Goal: Check status: Check status

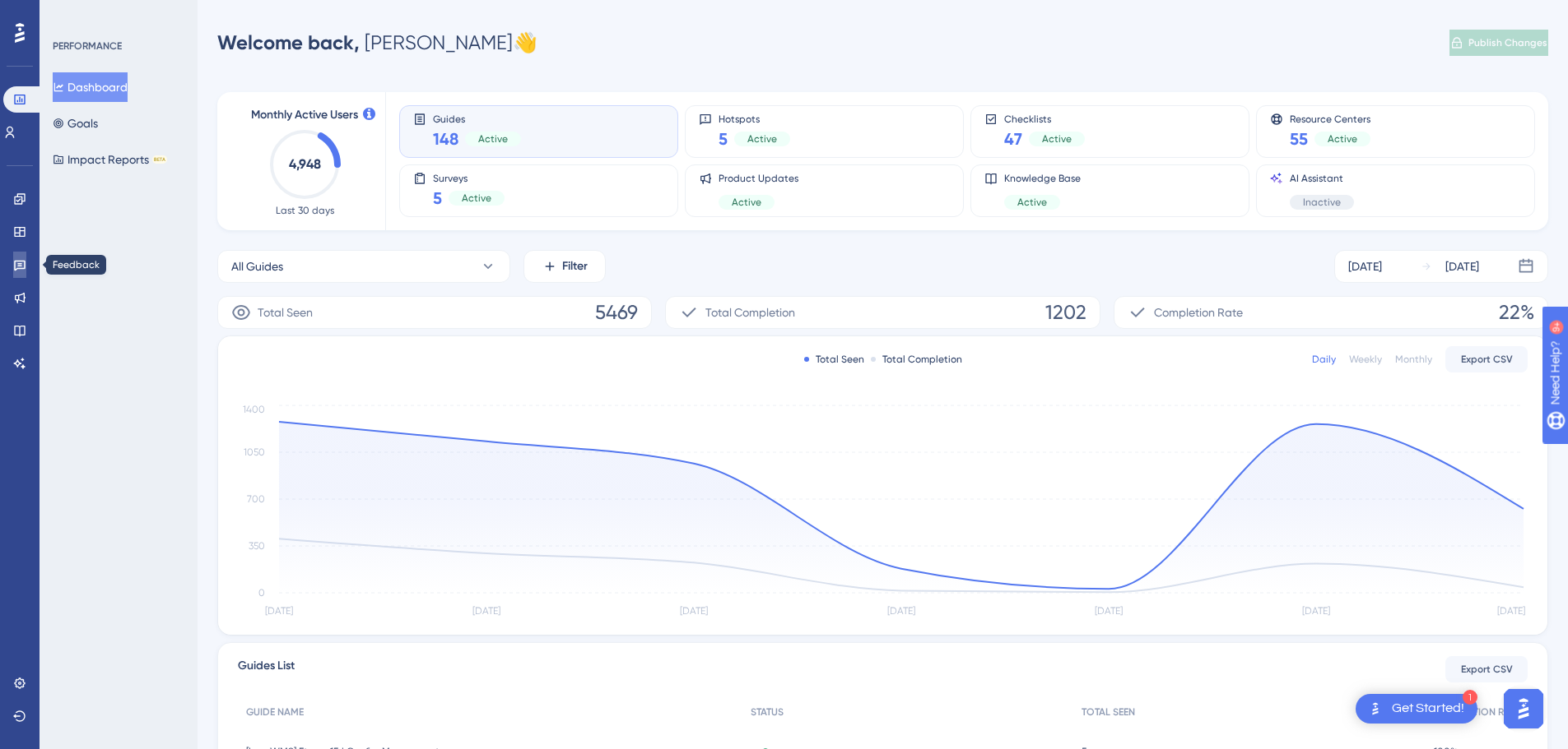
click at [13, 269] on link at bounding box center [19, 265] width 13 height 27
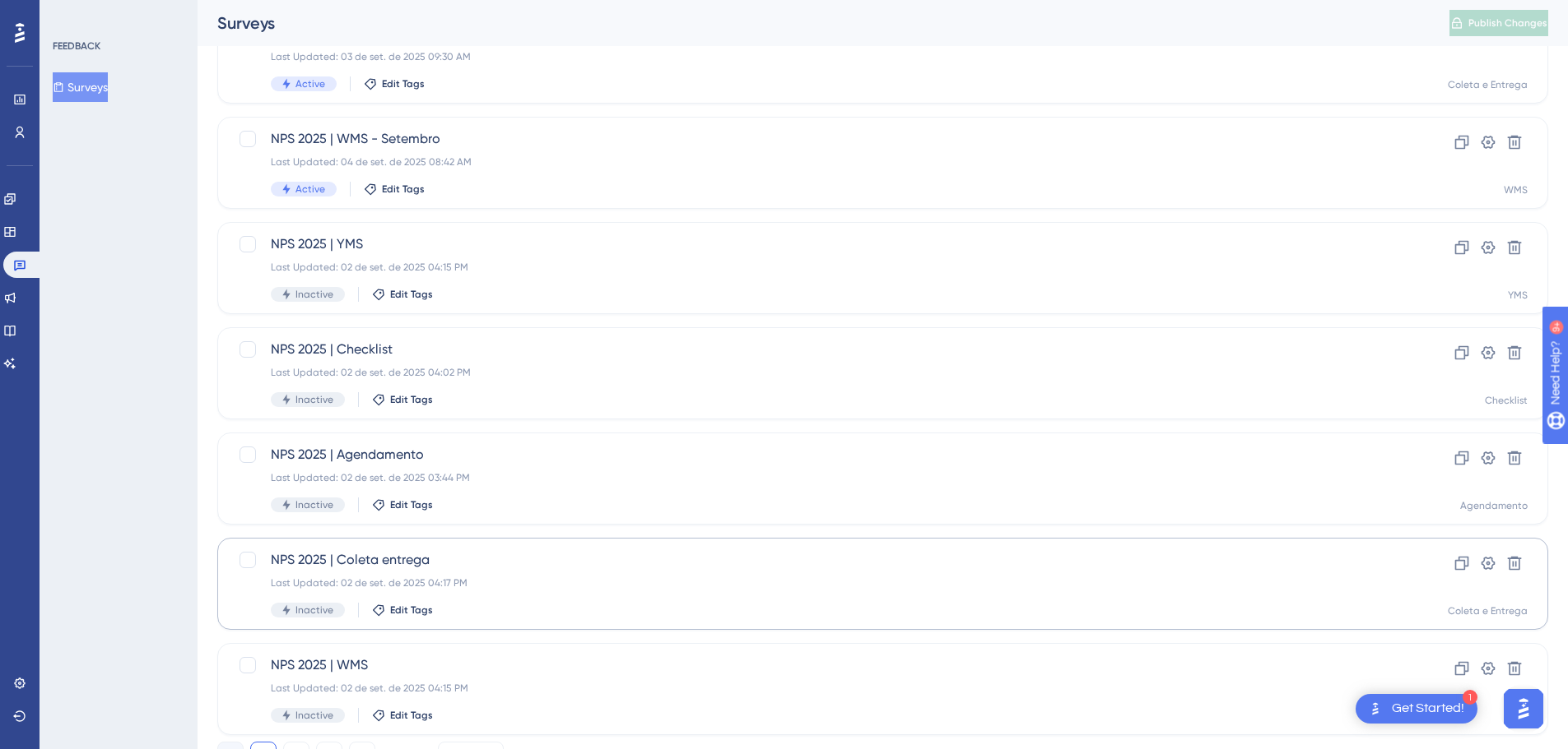
scroll to position [494, 0]
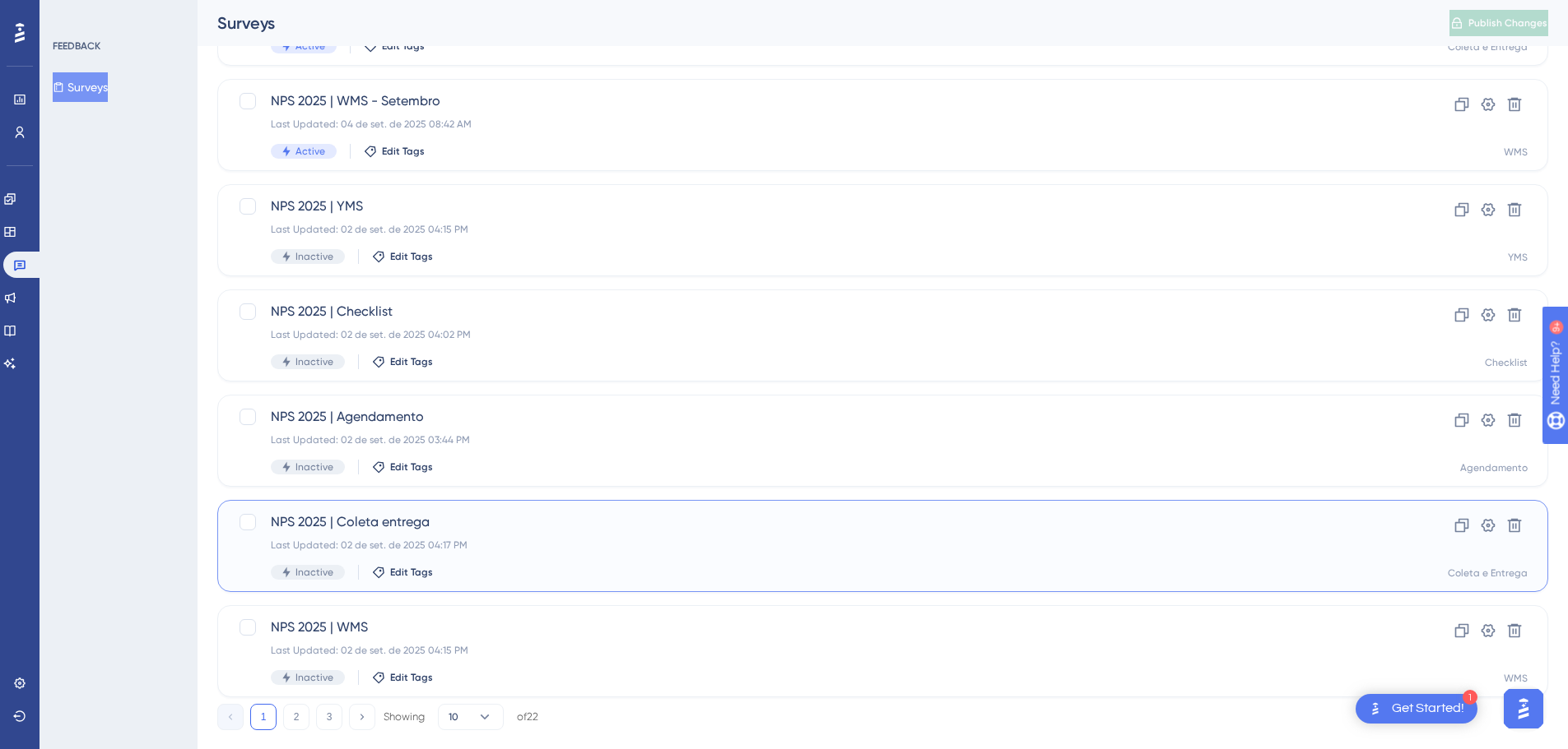
click at [570, 562] on div "NPS 2025 | Coleta entrega Last Updated: [DATE] 04:17 PM Inactive Edit Tags" at bounding box center [816, 546] width 1092 height 68
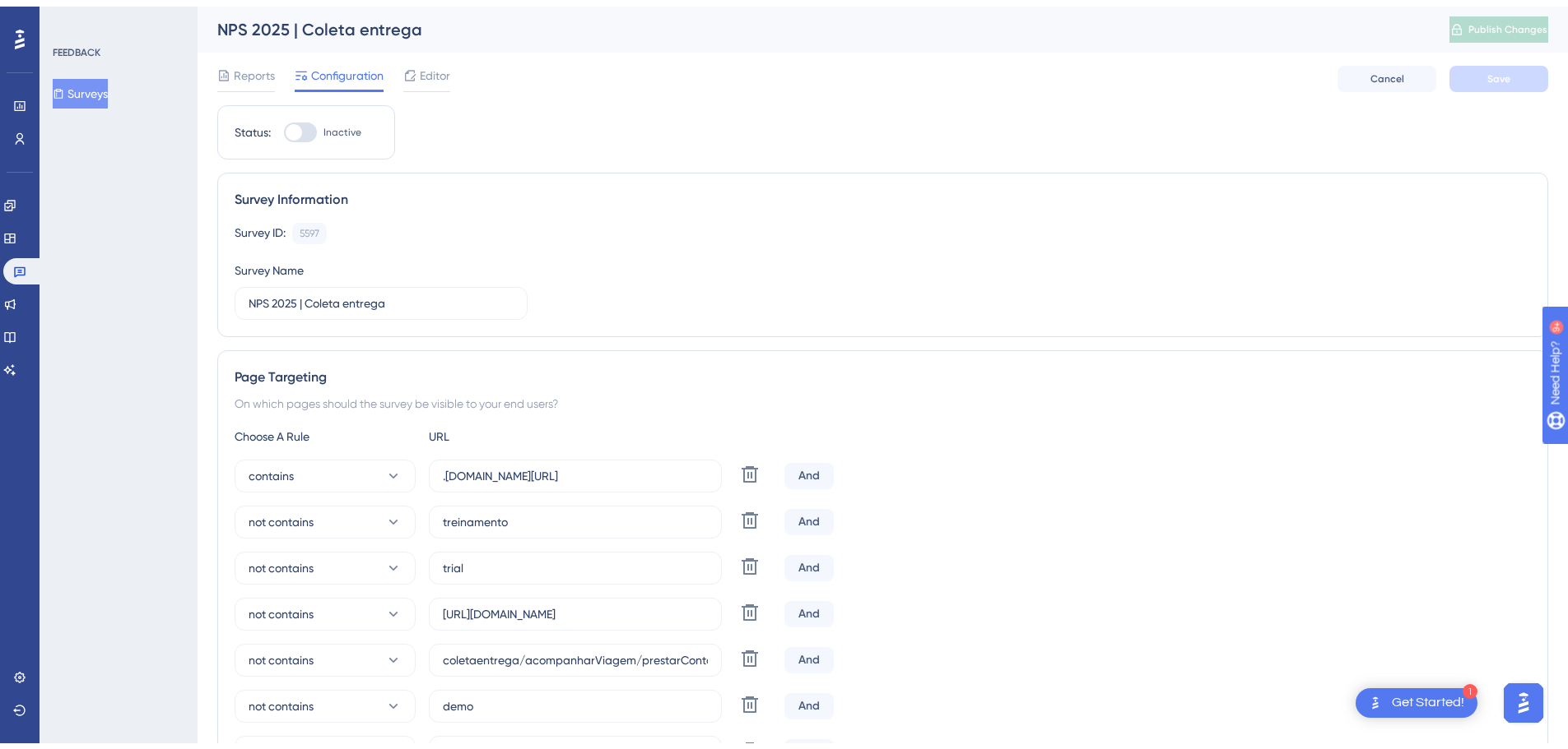
scroll to position [494, 0]
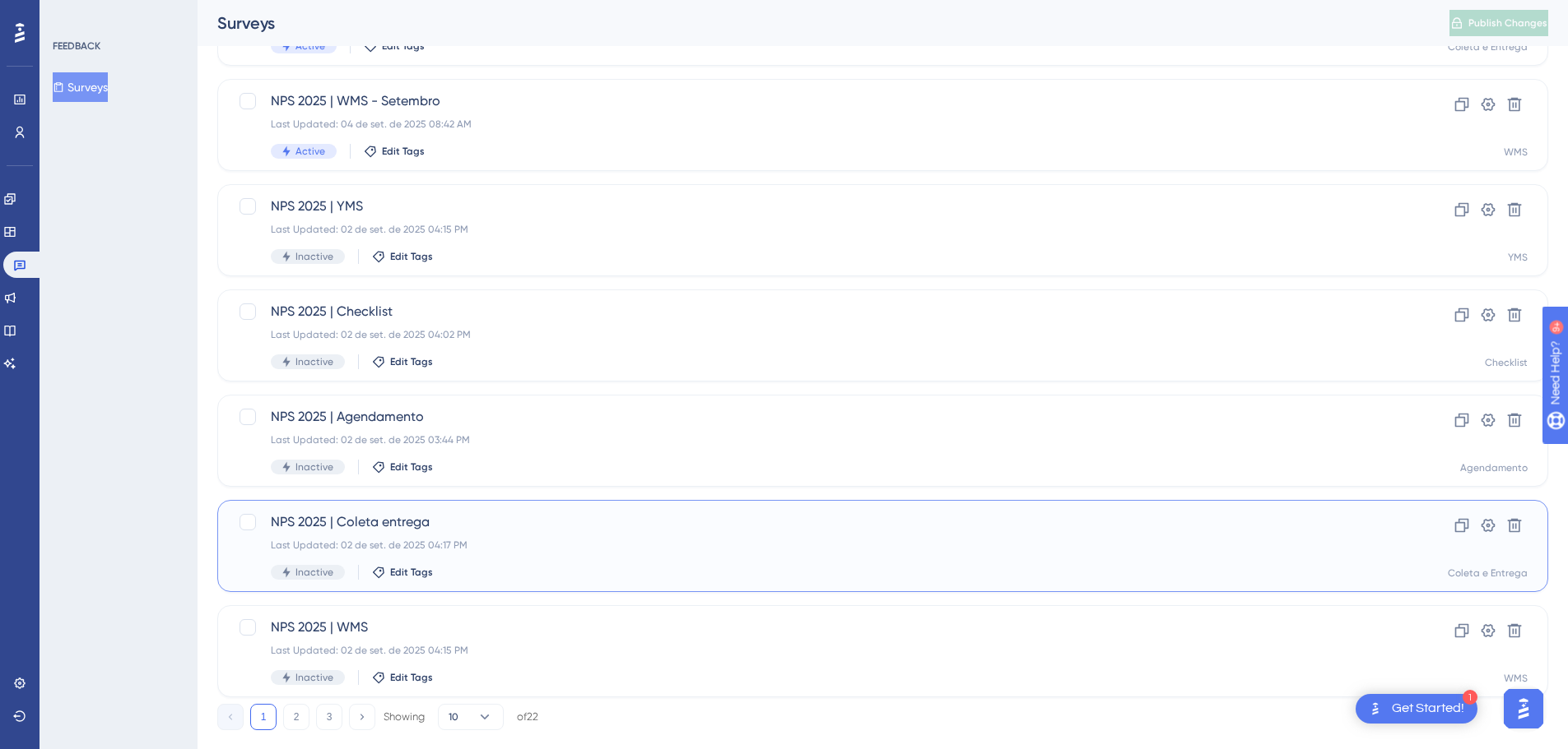
click at [559, 550] on div "Last Updated: 02 de set. de 2025 04:17 PM" at bounding box center [816, 544] width 1092 height 13
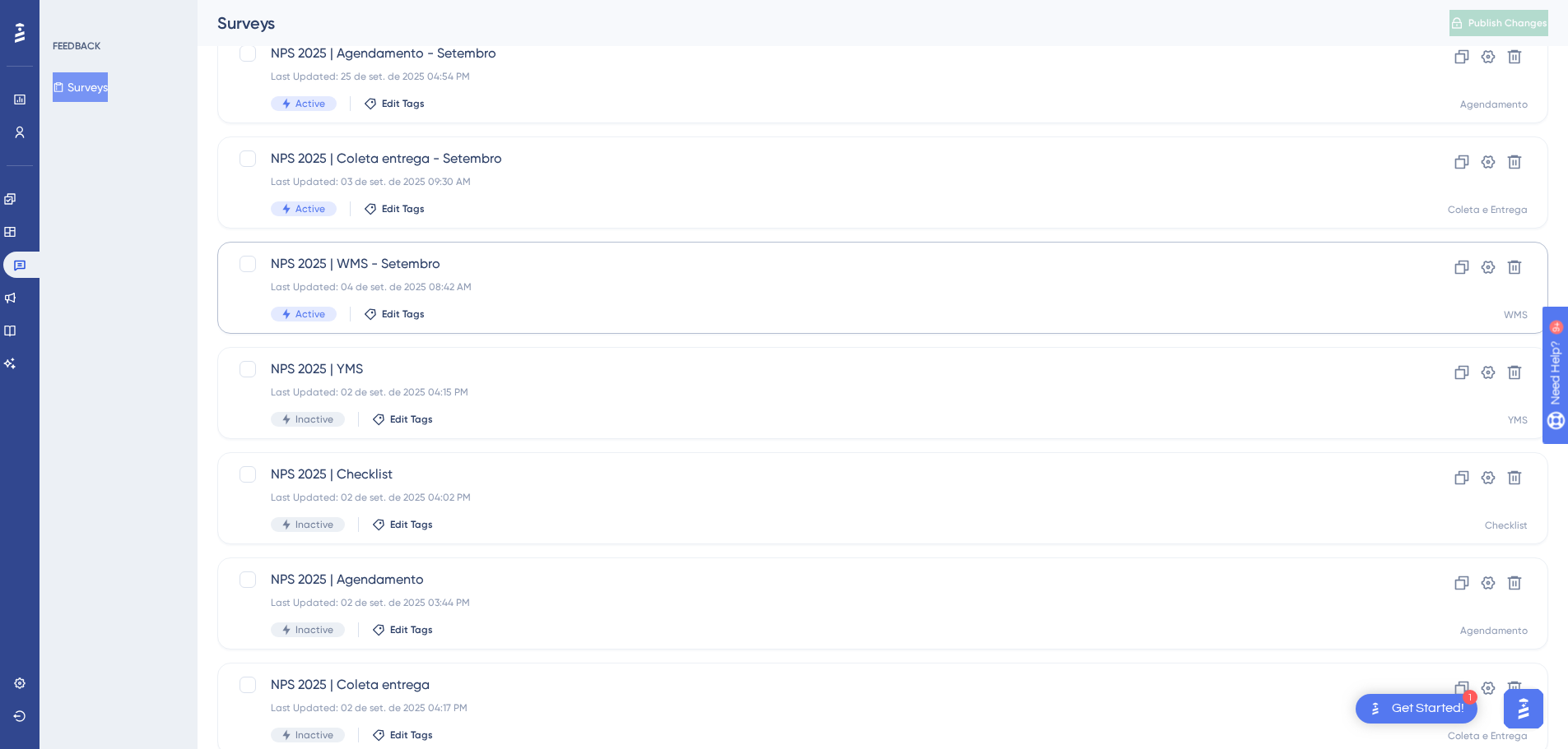
scroll to position [329, 0]
click at [683, 183] on div "Last Updated: 03 de set. de 2025 09:30 AM" at bounding box center [816, 183] width 1092 height 13
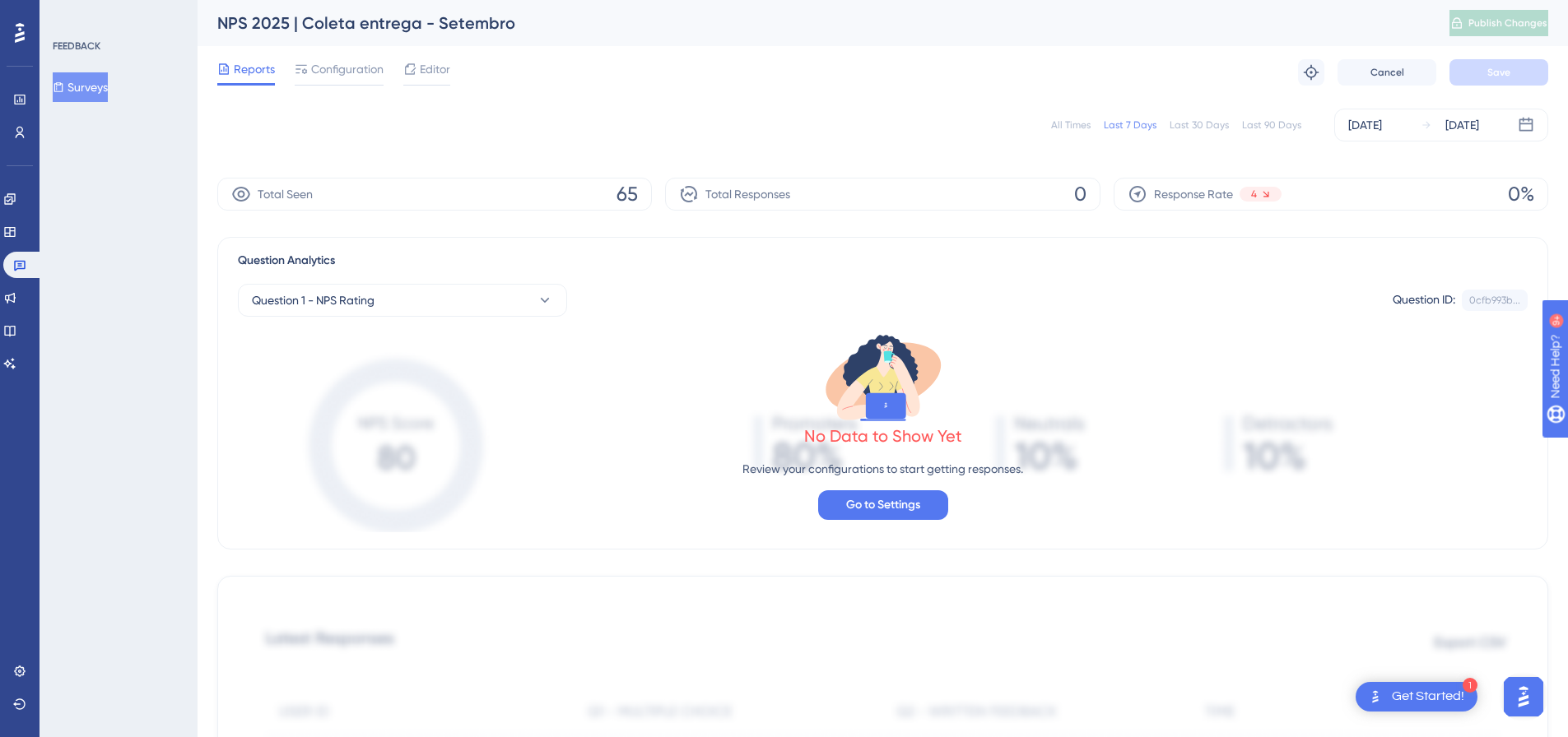
click at [1058, 124] on div "All Times" at bounding box center [1070, 124] width 39 height 13
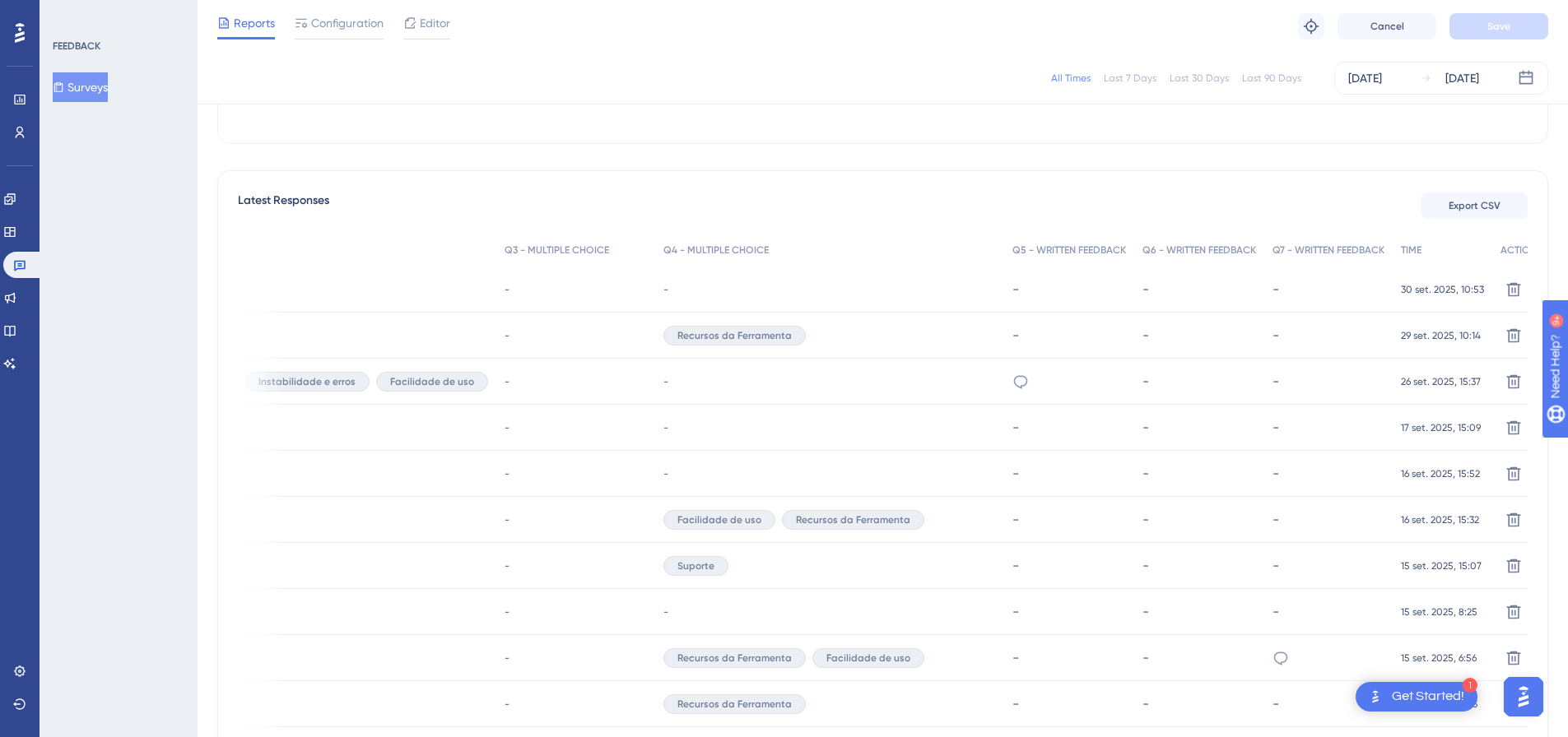
scroll to position [103, 0]
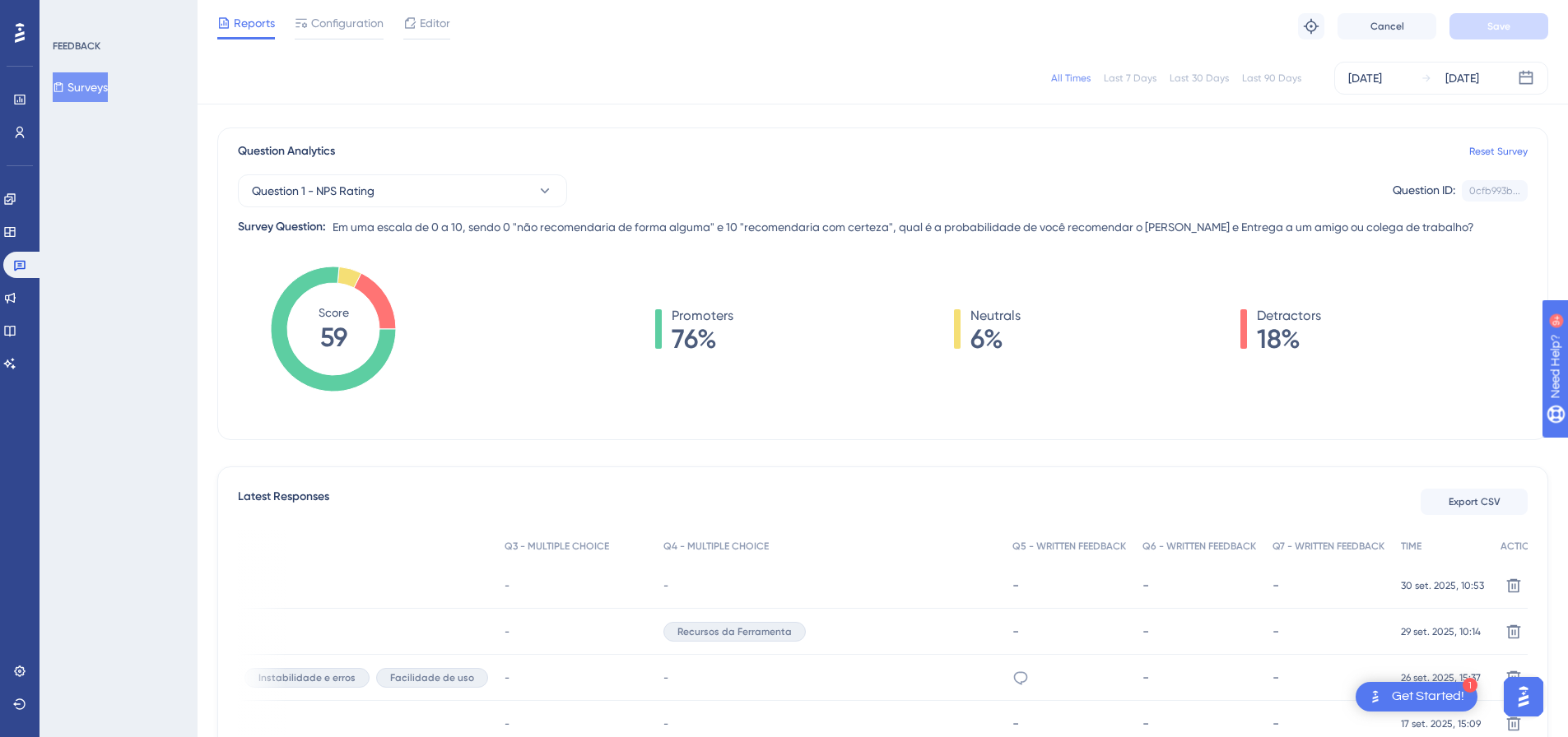
click at [383, 299] on icon at bounding box center [374, 300] width 42 height 56
